Goal: Information Seeking & Learning: Learn about a topic

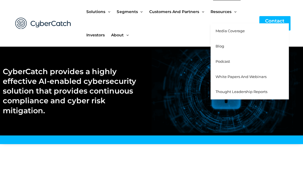
click at [227, 30] on span "Media Coverage" at bounding box center [229, 31] width 29 height 4
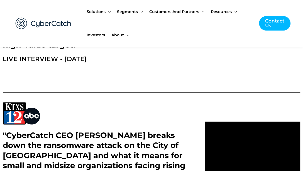
scroll to position [713, 0]
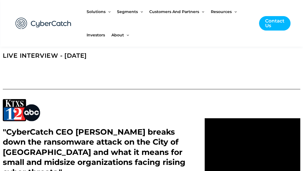
click at [225, 97] on div at bounding box center [252, 146] width 101 height 98
click at [47, 10] on div at bounding box center [45, 23] width 71 height 31
